Goal: Book appointment/travel/reservation

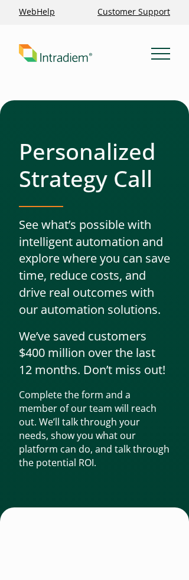
scroll to position [2, 0]
